Goal: Register for event/course

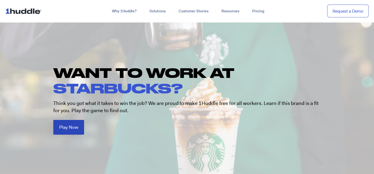
click at [72, 128] on span "Play Now" at bounding box center [68, 127] width 19 height 5
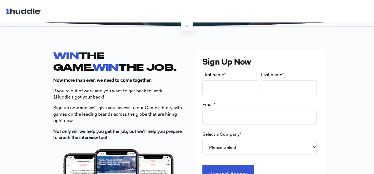
scroll to position [130, 0]
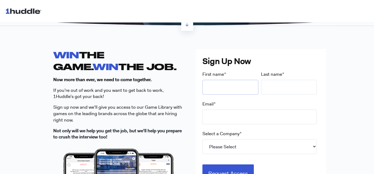
click at [226, 91] on input "First name *" at bounding box center [230, 87] width 56 height 15
type input "[PERSON_NAME]"
type input "Le"
type input "[EMAIL_ADDRESS][DOMAIN_NAME]"
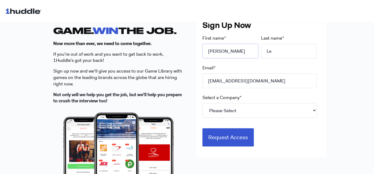
scroll to position [168, 0]
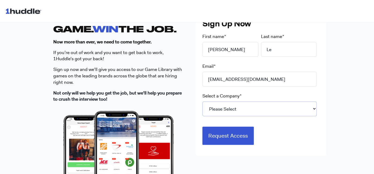
click at [236, 107] on select "Please Select 7-Eleven Ace Hardware Albertsons Companies ALDI Amazon Aveanna He…" at bounding box center [259, 108] width 114 height 15
select select "Starbucks"
click at [202, 101] on select "Please Select 7-Eleven Ace Hardware Albertsons Companies ALDI Amazon Aveanna He…" at bounding box center [259, 108] width 114 height 15
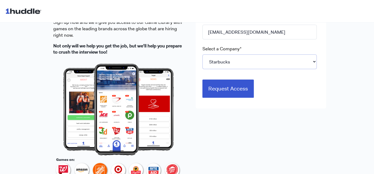
scroll to position [202, 0]
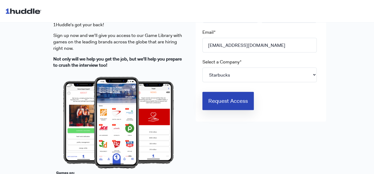
click at [230, 101] on input "Request Access" at bounding box center [227, 101] width 51 height 18
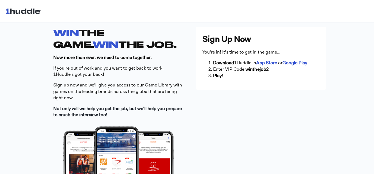
scroll to position [152, 0]
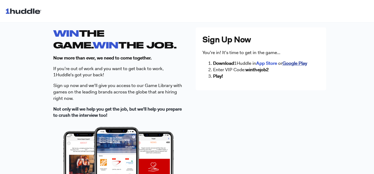
click at [287, 62] on strong "Google Play" at bounding box center [294, 63] width 25 height 6
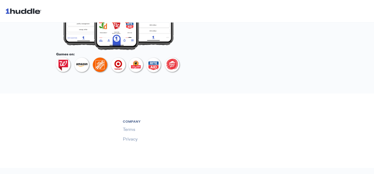
scroll to position [0, 0]
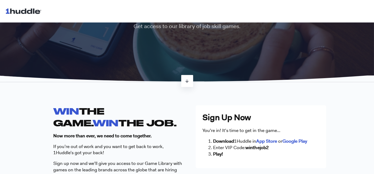
click at [190, 78] on link at bounding box center [187, 81] width 12 height 12
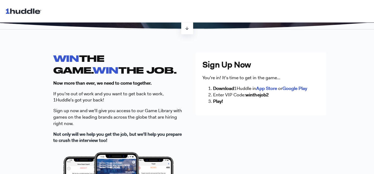
scroll to position [127, 0]
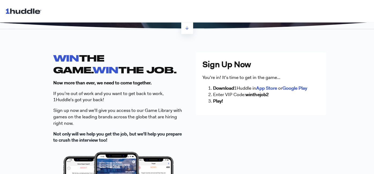
click at [251, 92] on strong "winthejob2" at bounding box center [256, 95] width 23 height 6
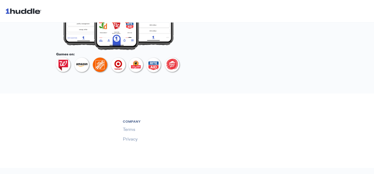
scroll to position [0, 0]
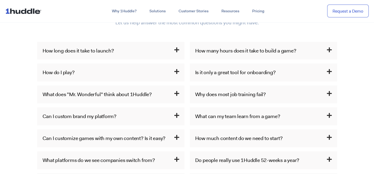
scroll to position [276, 0]
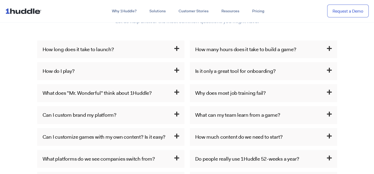
click at [166, 70] on h3 "How do I play?" at bounding box center [110, 71] width 147 height 18
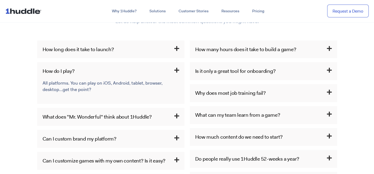
click at [261, 69] on link "Is it only a great tool for onboarding?" at bounding box center [235, 70] width 81 height 7
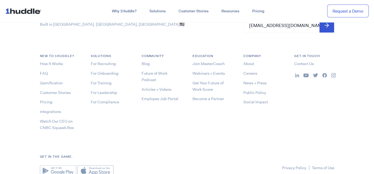
scroll to position [750, 0]
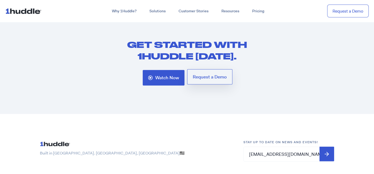
click at [216, 77] on span "Request a Demo" at bounding box center [210, 77] width 34 height 5
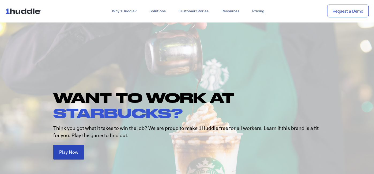
click at [78, 151] on link "Play Now" at bounding box center [68, 152] width 31 height 15
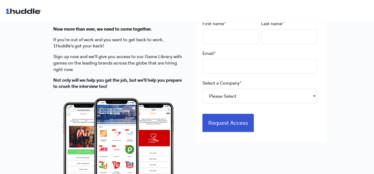
scroll to position [166, 0]
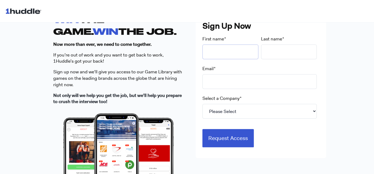
click at [234, 45] on input "First name *" at bounding box center [230, 51] width 56 height 15
type input "[PERSON_NAME]"
type input "Le"
type input "[EMAIL_ADDRESS][DOMAIN_NAME]"
click at [235, 109] on select "Please Select 7-Eleven Ace Hardware Albertsons Companies ALDI Amazon Aveanna He…" at bounding box center [259, 111] width 114 height 15
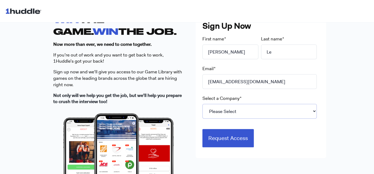
select select "Starbucks"
click at [202, 104] on select "Please Select 7-Eleven Ace Hardware Albertsons Companies ALDI Amazon Aveanna He…" at bounding box center [259, 111] width 114 height 15
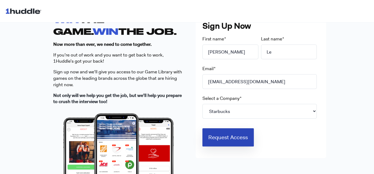
click at [233, 138] on input "Request Access" at bounding box center [227, 137] width 51 height 18
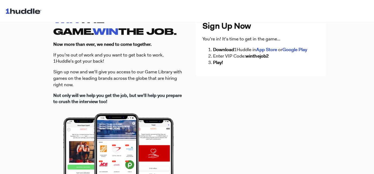
click at [256, 56] on strong "winthejob2" at bounding box center [256, 56] width 23 height 6
click at [253, 82] on div "WIN THE GAME. WIN THE JOB. Now more than ever, we need to come together. If you…" at bounding box center [187, 123] width 268 height 218
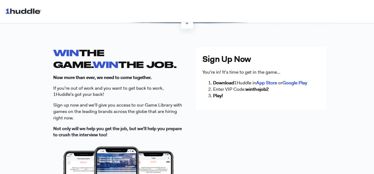
scroll to position [0, 0]
